Goal: Find specific page/section: Find specific page/section

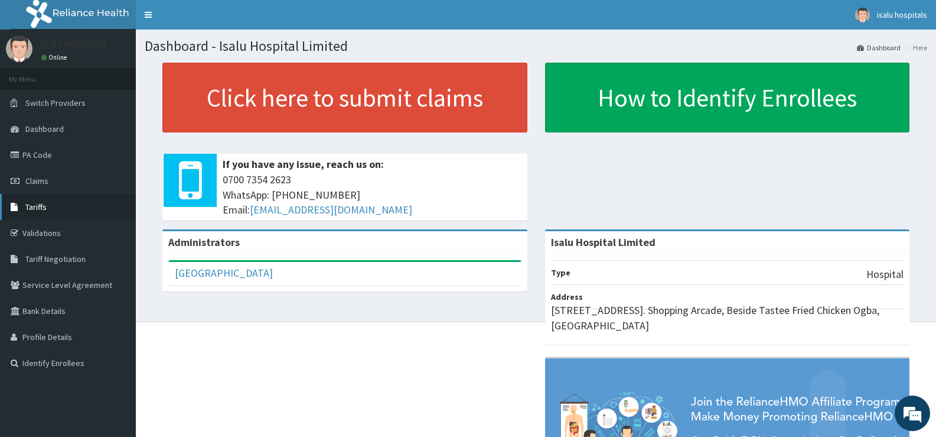
click at [52, 207] on link "Tariffs" at bounding box center [68, 207] width 136 height 26
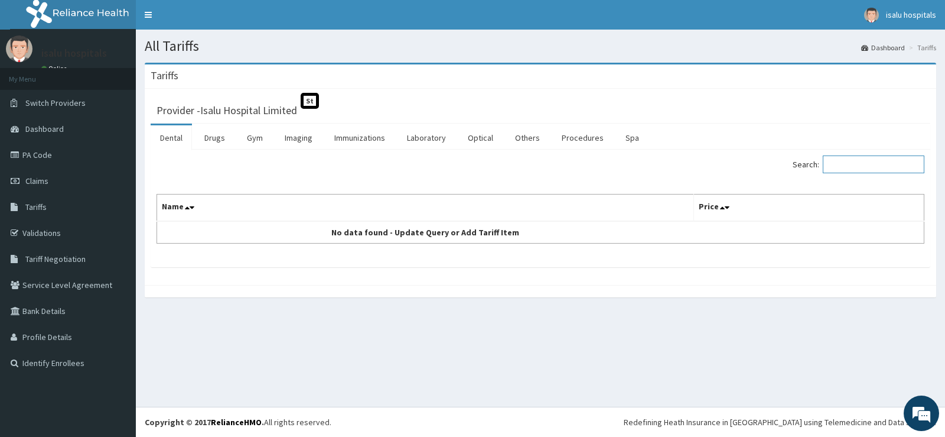
click at [861, 168] on input "Search:" at bounding box center [874, 164] width 102 height 18
click at [838, 165] on input "priva" at bounding box center [874, 164] width 102 height 18
type input "priva"
click at [594, 137] on link "Procedures" at bounding box center [582, 137] width 61 height 25
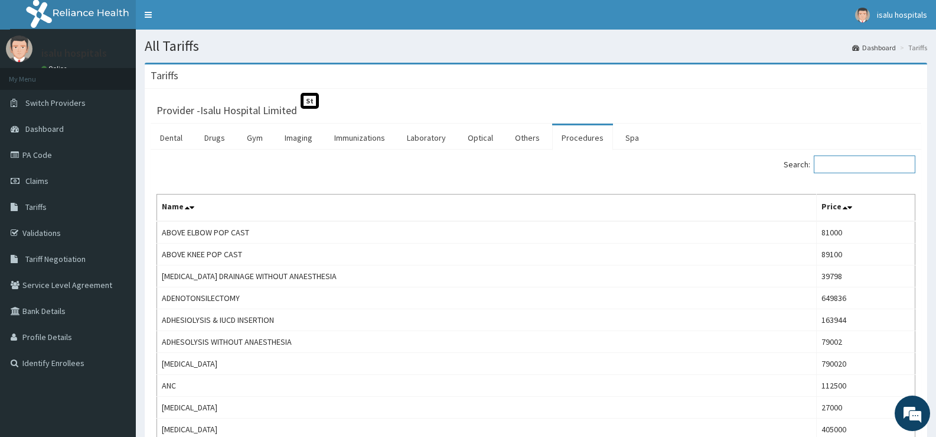
click at [854, 161] on input "Search:" at bounding box center [865, 164] width 102 height 18
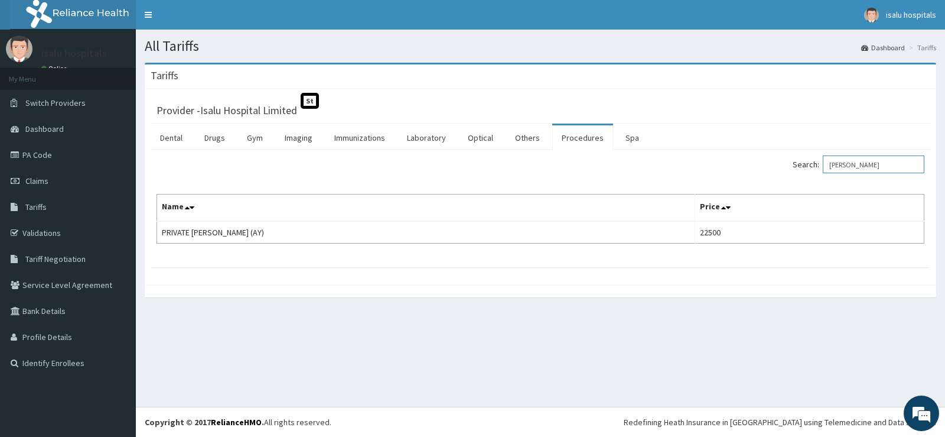
type input "priva"
